Goal: Information Seeking & Learning: Learn about a topic

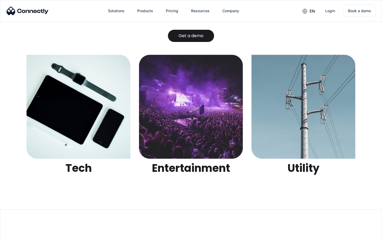
scroll to position [1674, 0]
